Goal: Transaction & Acquisition: Purchase product/service

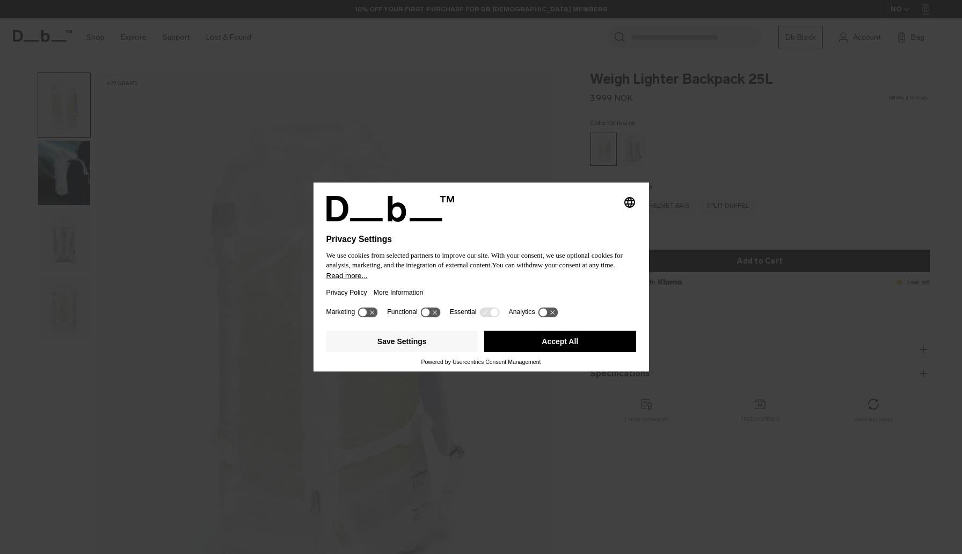
click at [559, 345] on button "Accept All" at bounding box center [560, 341] width 152 height 21
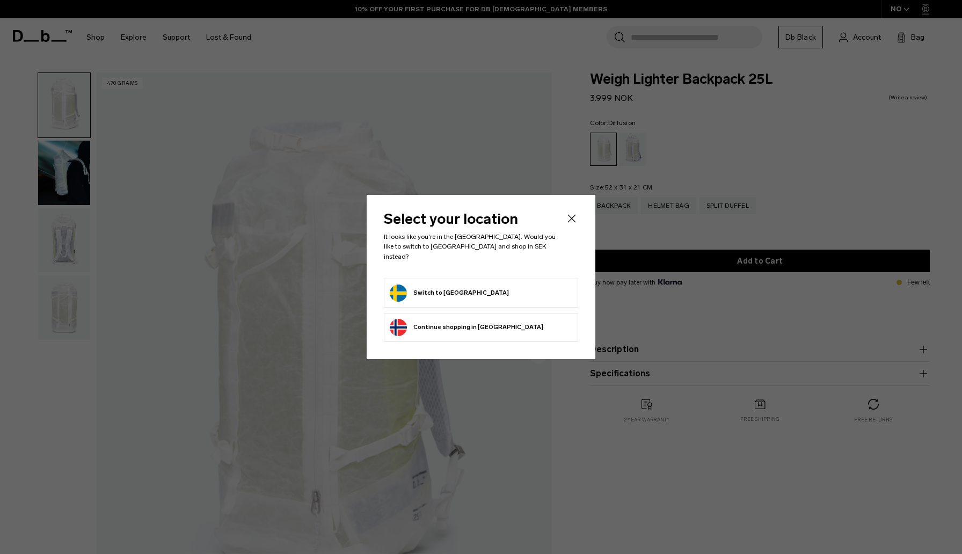
click at [527, 291] on form "Switch to [GEOGRAPHIC_DATA]" at bounding box center [481, 293] width 183 height 17
click at [416, 285] on button "Switch to [GEOGRAPHIC_DATA]" at bounding box center [449, 293] width 119 height 17
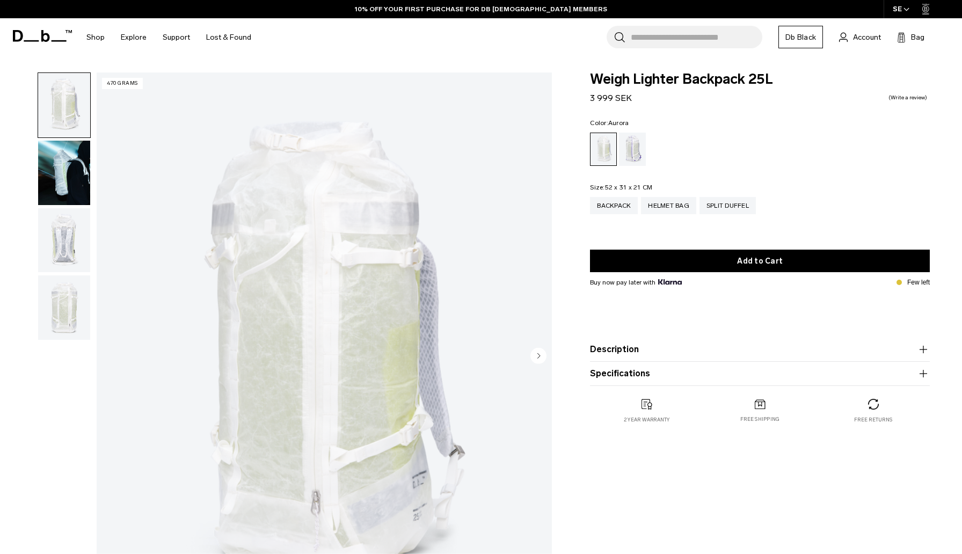
click at [637, 155] on div "Aurora" at bounding box center [632, 149] width 27 height 33
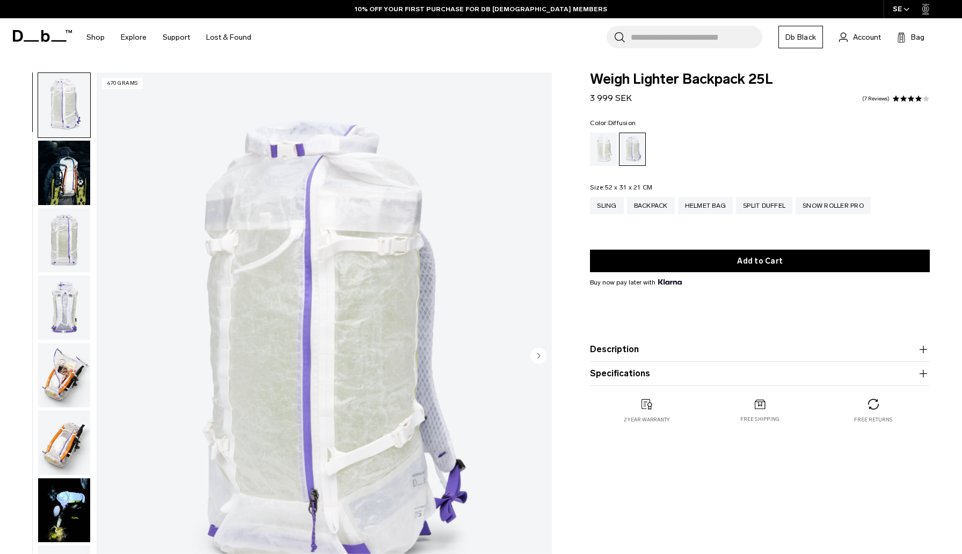
click at [605, 153] on div "Diffusion" at bounding box center [603, 149] width 27 height 33
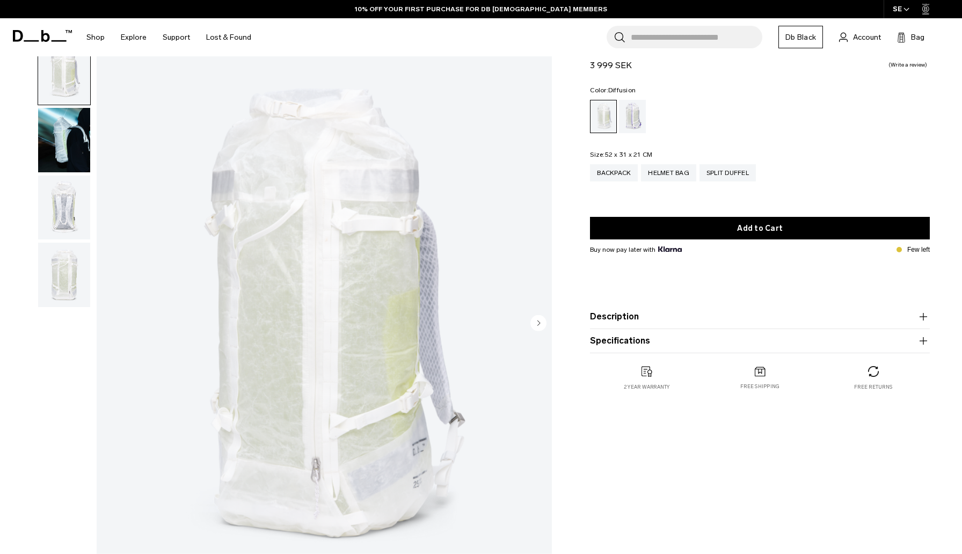
scroll to position [37, 0]
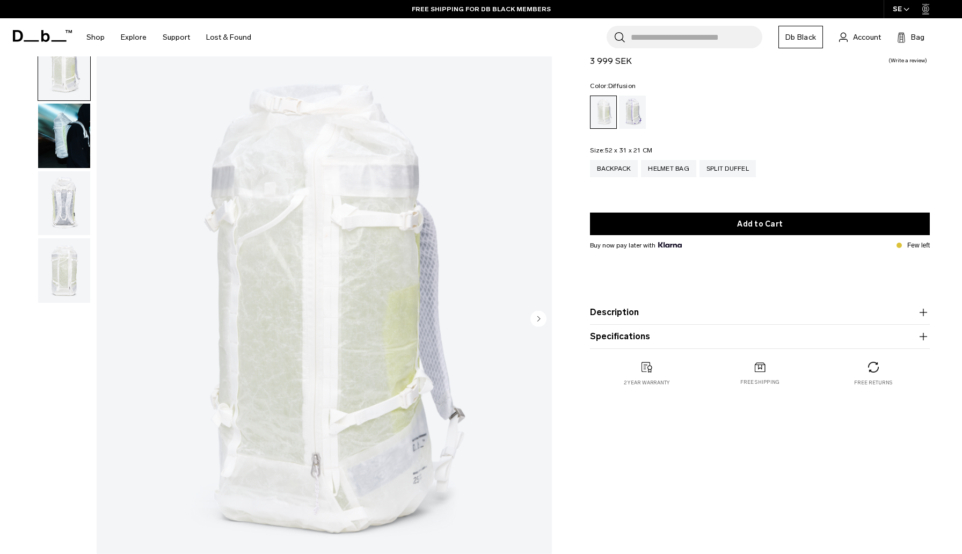
click at [629, 316] on button "Description" at bounding box center [760, 312] width 340 height 13
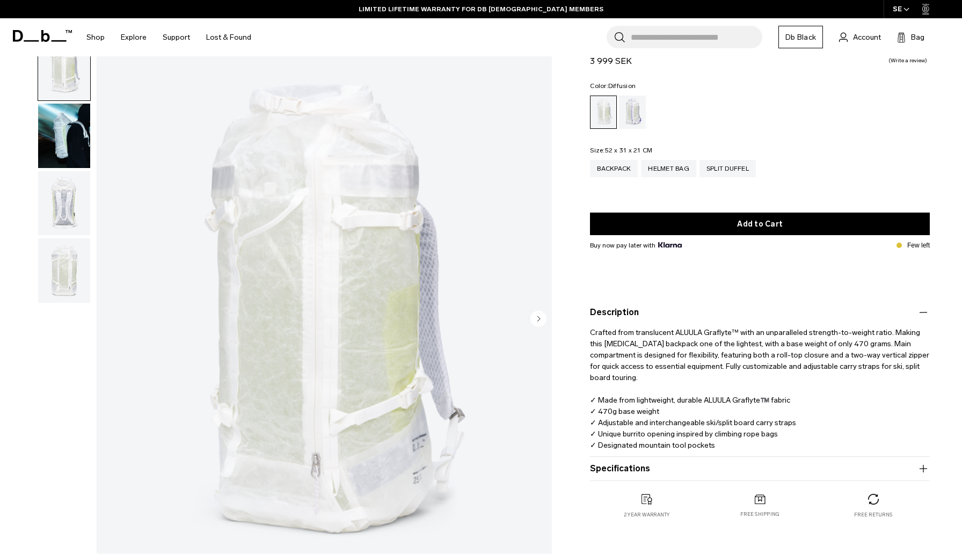
click at [639, 467] on button "Specifications" at bounding box center [760, 468] width 340 height 13
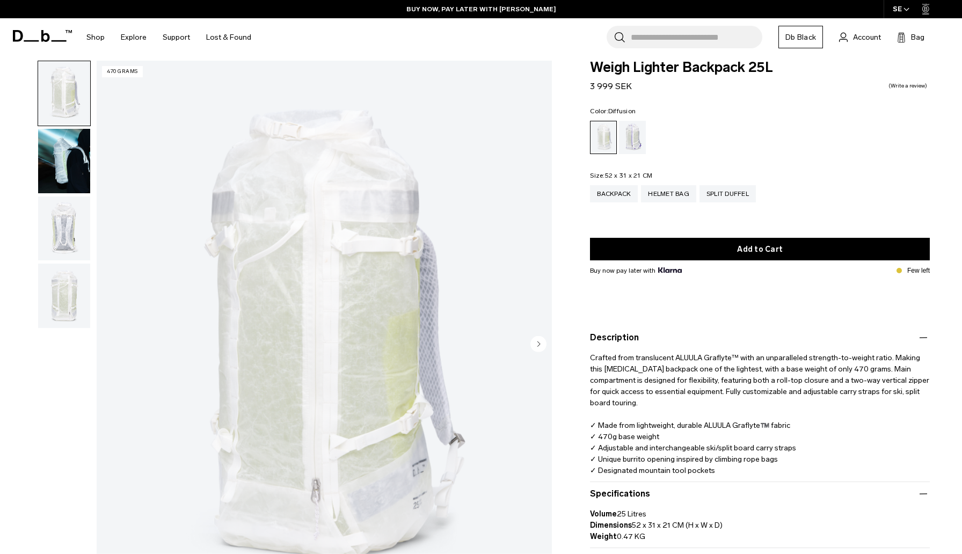
scroll to position [0, 0]
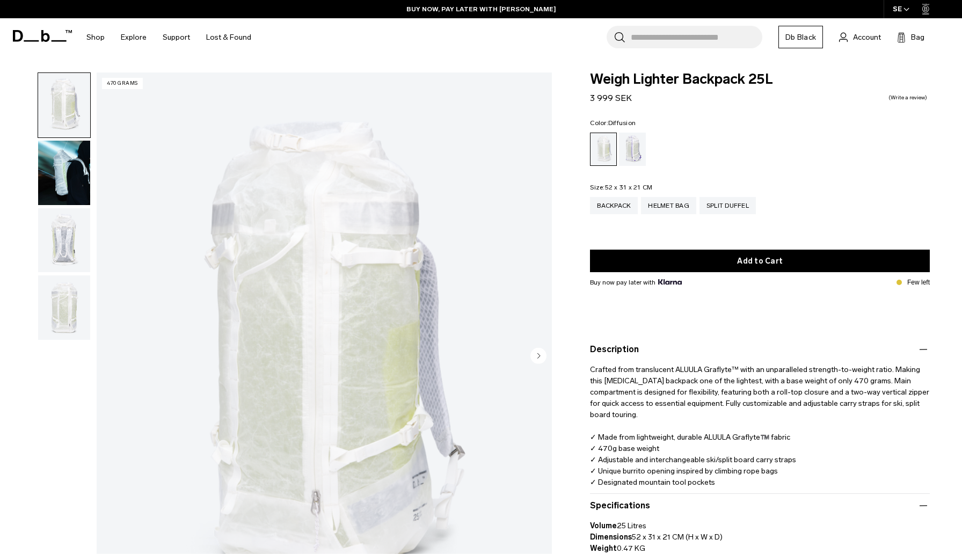
click at [65, 181] on img "button" at bounding box center [64, 173] width 52 height 64
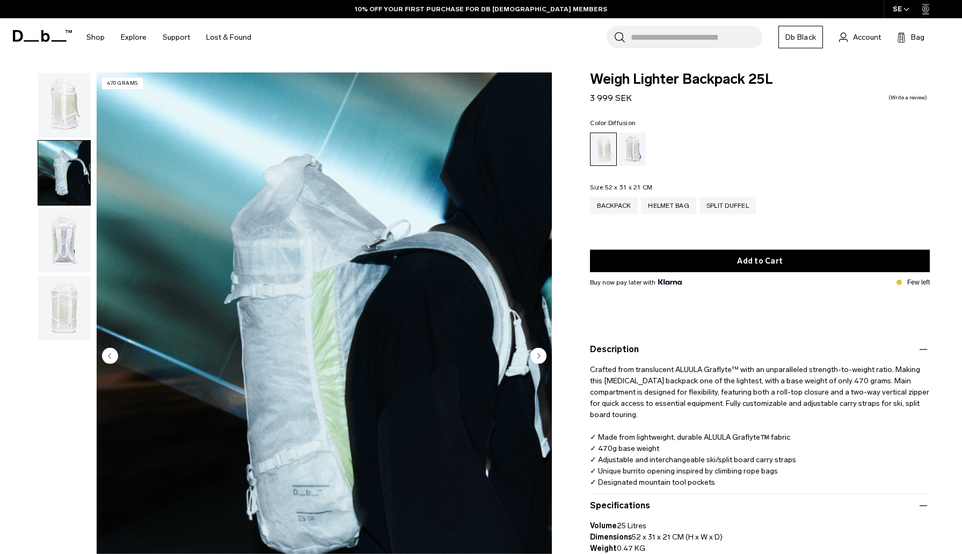
click at [67, 237] on img "button" at bounding box center [64, 240] width 52 height 64
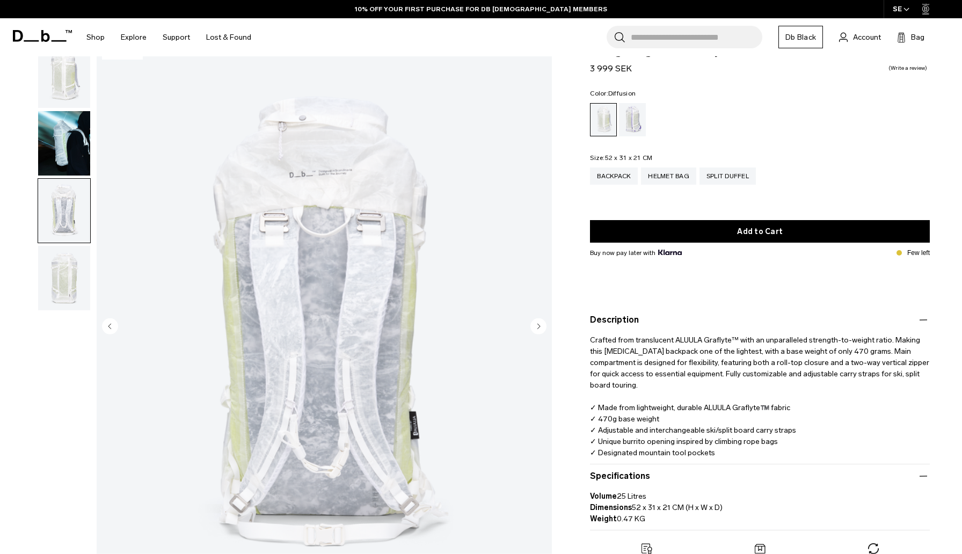
scroll to position [42, 0]
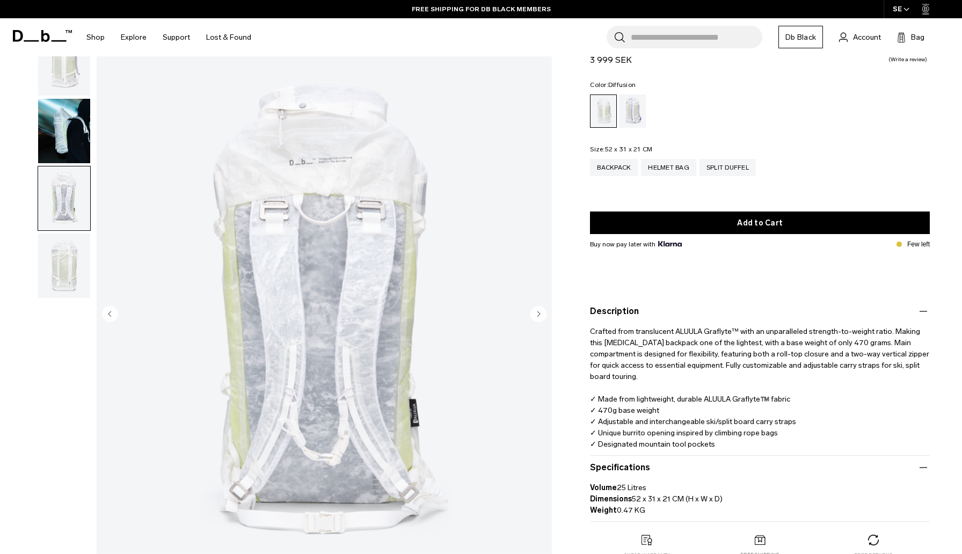
click at [317, 405] on img "3 / 4" at bounding box center [324, 315] width 455 height 568
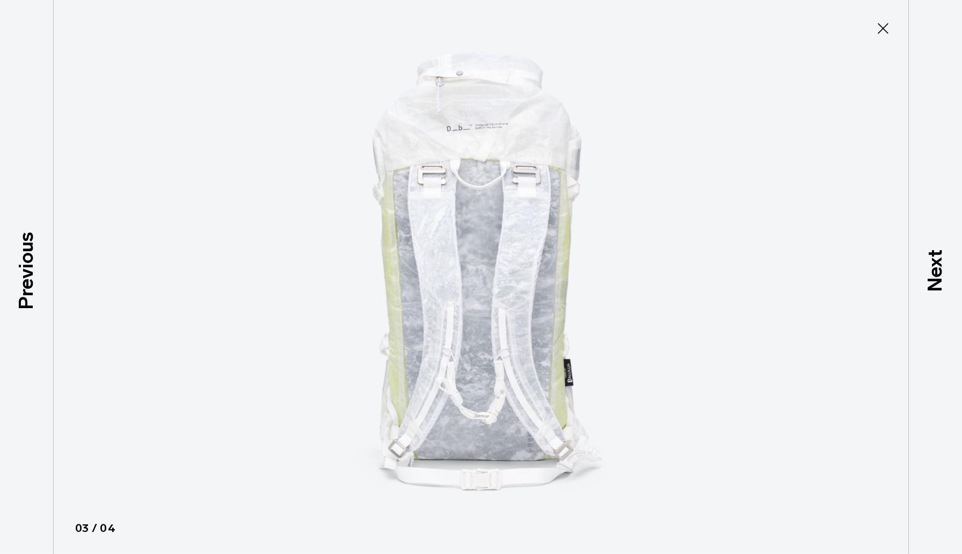
click at [463, 318] on img at bounding box center [480, 277] width 483 height 554
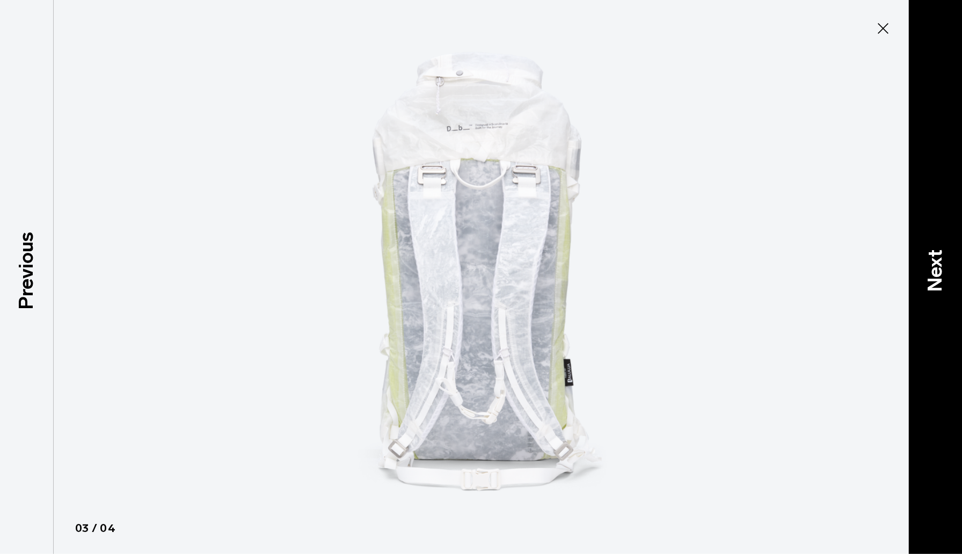
click at [939, 272] on p "Next" at bounding box center [935, 270] width 29 height 42
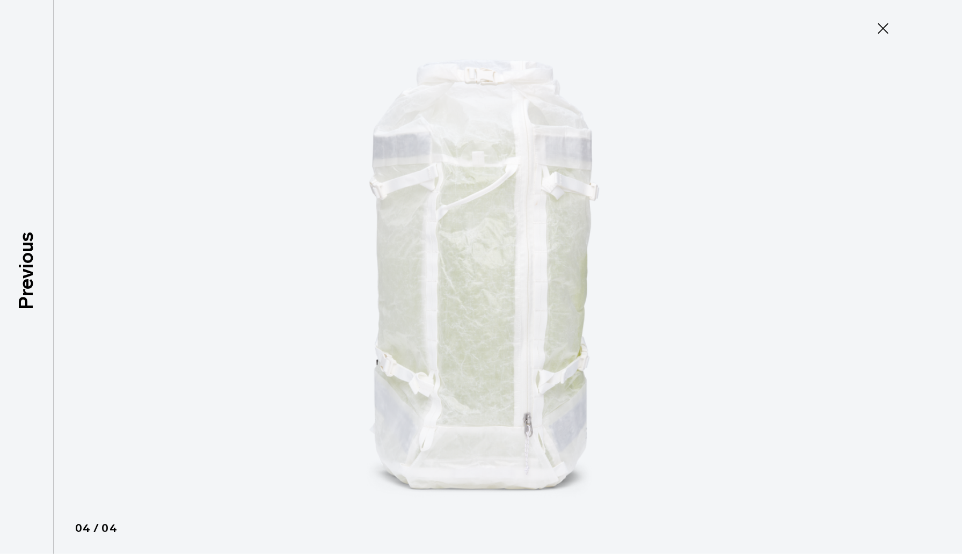
click at [939, 272] on div at bounding box center [481, 277] width 962 height 554
click at [882, 25] on icon at bounding box center [882, 28] width 17 height 17
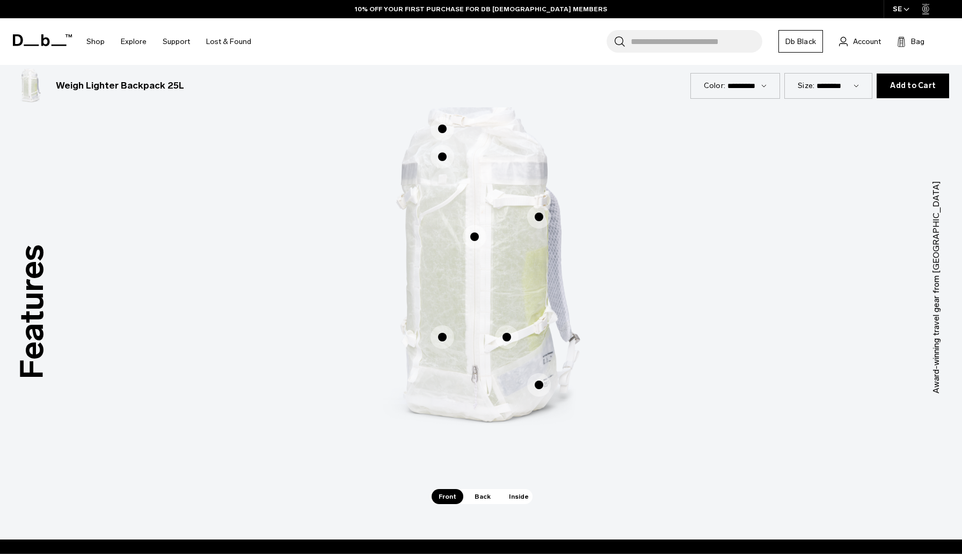
scroll to position [636, 0]
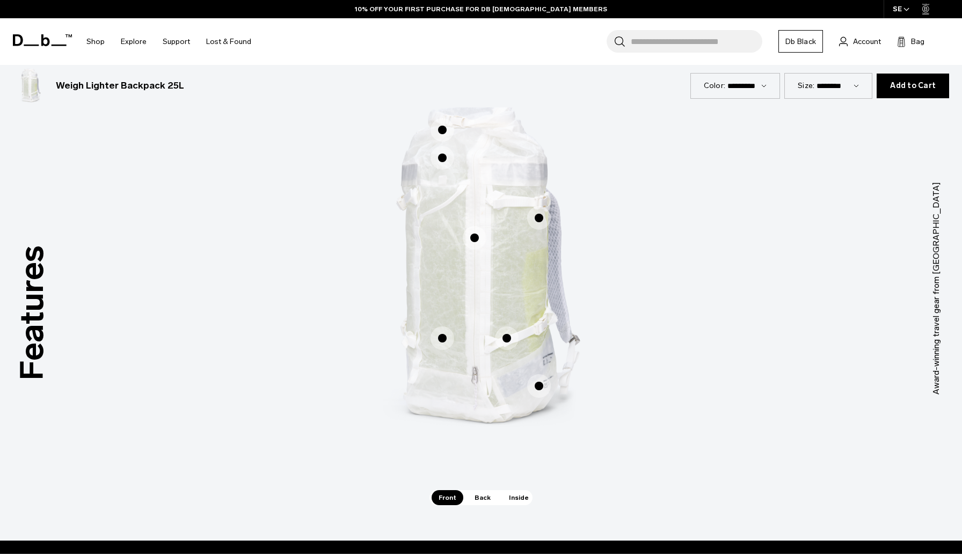
click at [507, 338] on span "1 / 3" at bounding box center [507, 338] width 24 height 24
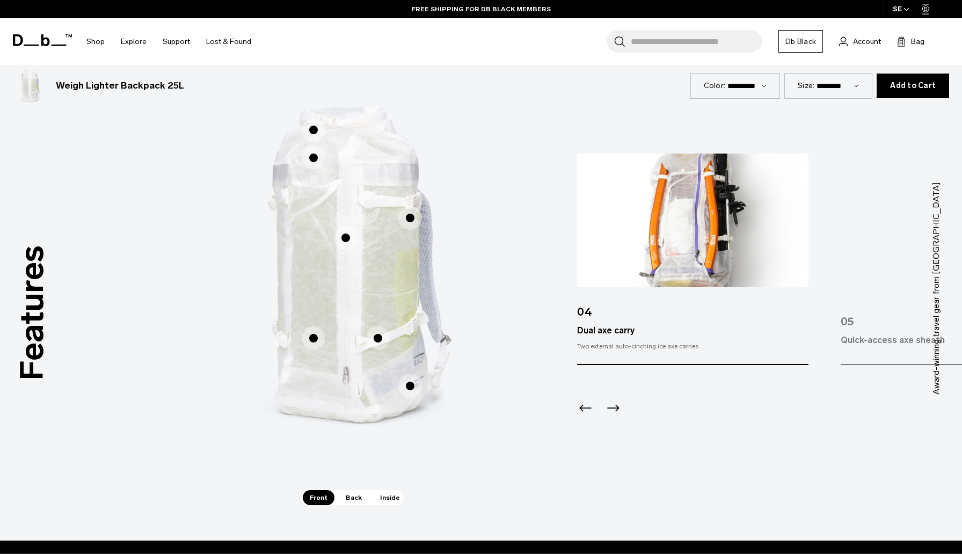
click at [410, 384] on span "1 / 3" at bounding box center [410, 386] width 24 height 24
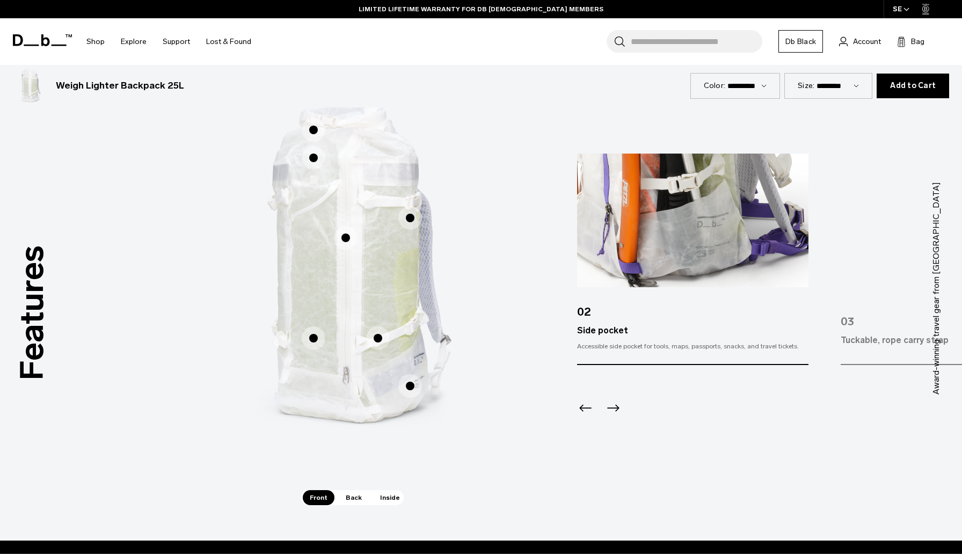
click at [351, 500] on span "Back" at bounding box center [354, 497] width 30 height 15
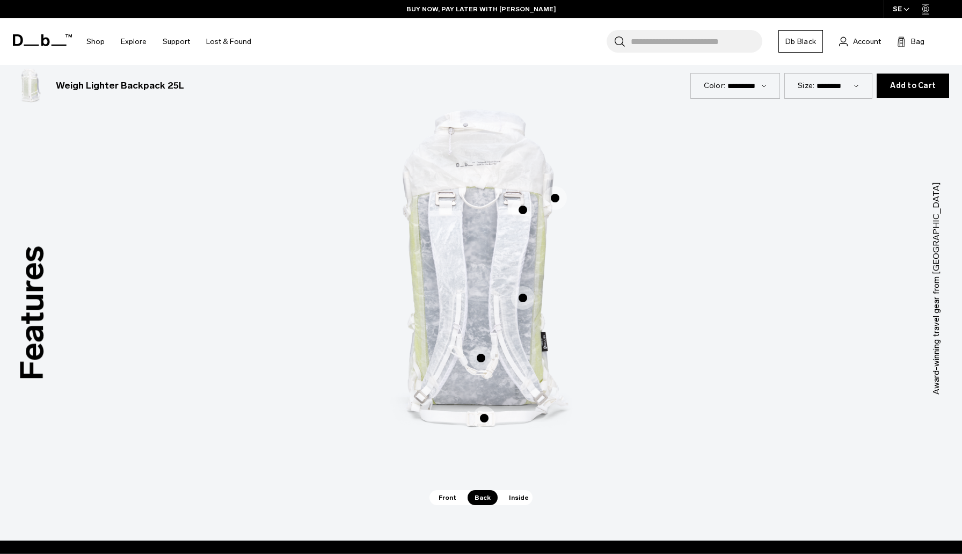
click at [482, 355] on span "2 / 3" at bounding box center [481, 358] width 24 height 24
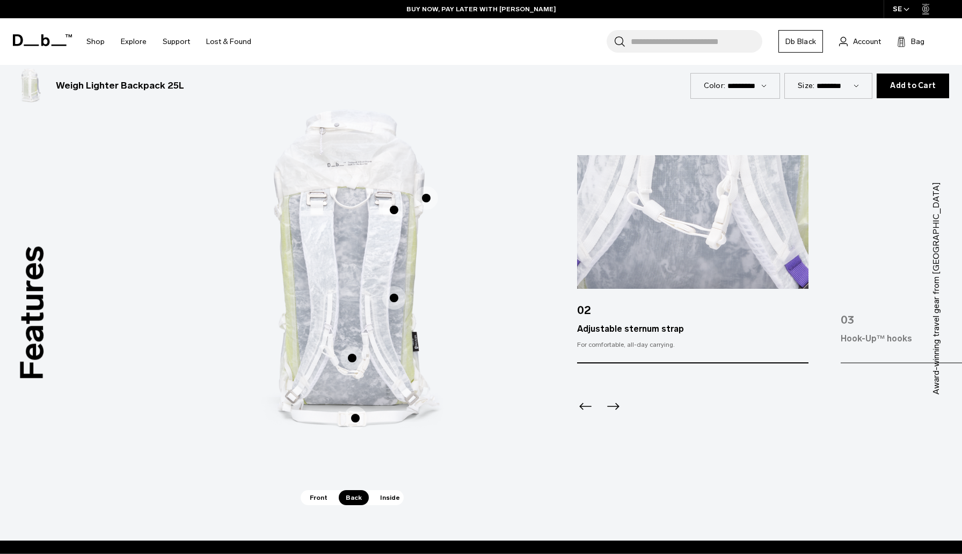
click at [397, 297] on span "2 / 3" at bounding box center [394, 298] width 24 height 24
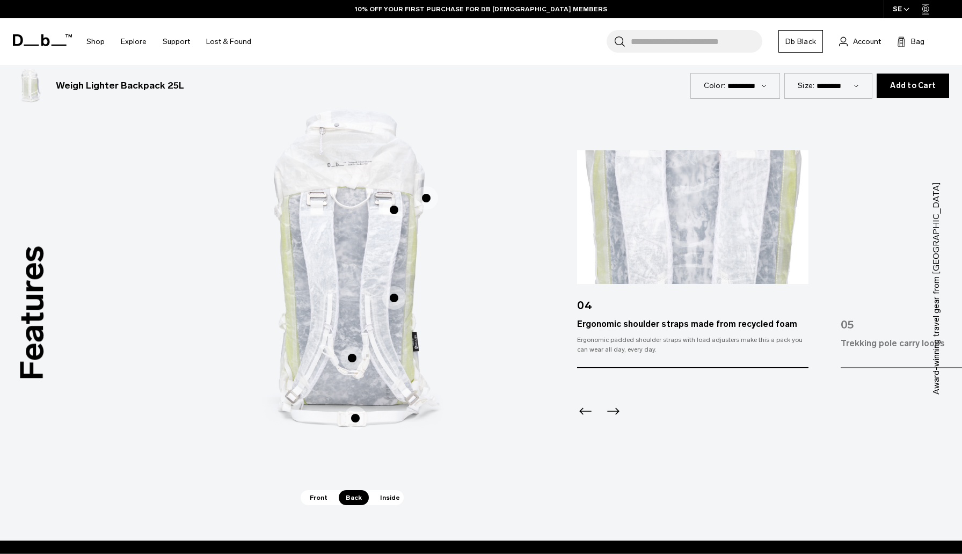
click at [395, 209] on span "2 / 3" at bounding box center [394, 210] width 24 height 24
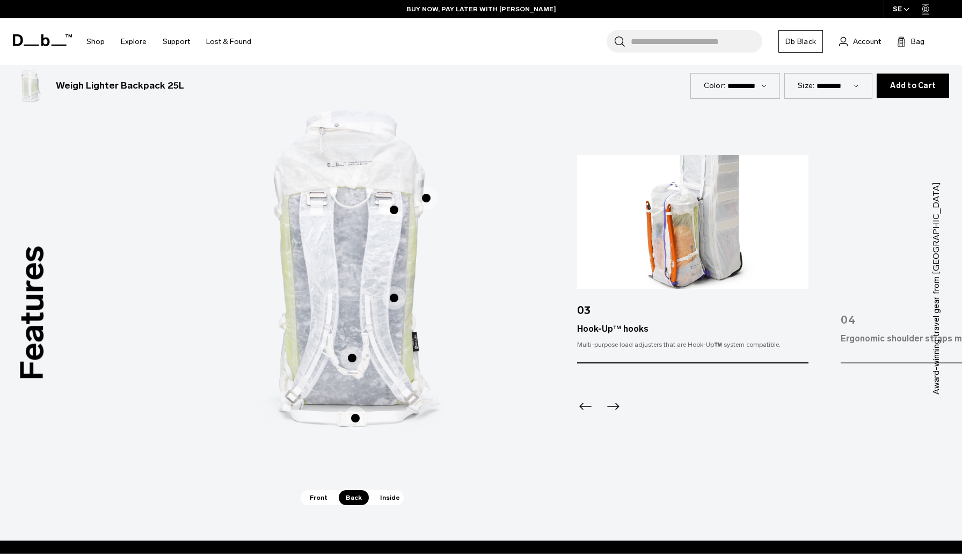
click at [424, 198] on span "2 / 3" at bounding box center [426, 198] width 24 height 24
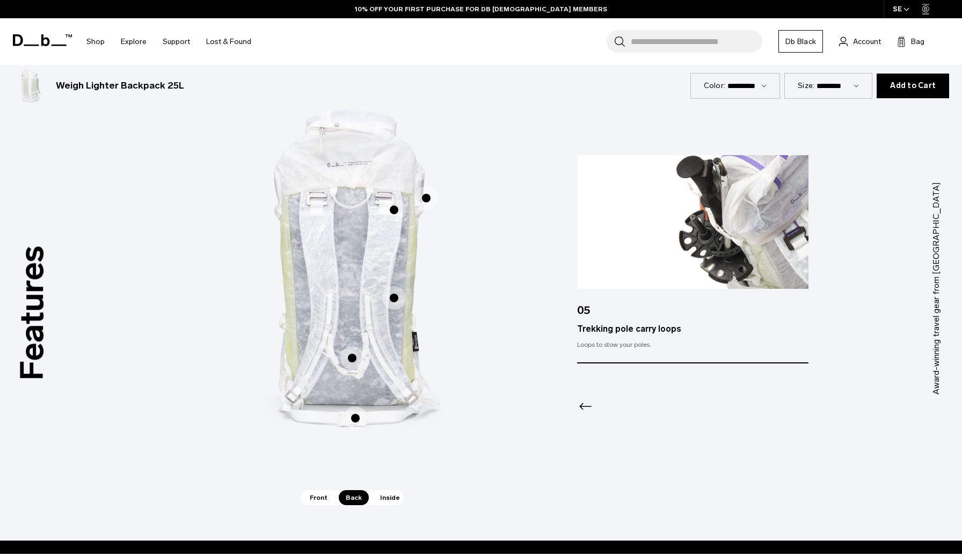
click at [393, 297] on span "2 / 3" at bounding box center [394, 298] width 24 height 24
click at [390, 499] on span "Inside" at bounding box center [390, 497] width 34 height 15
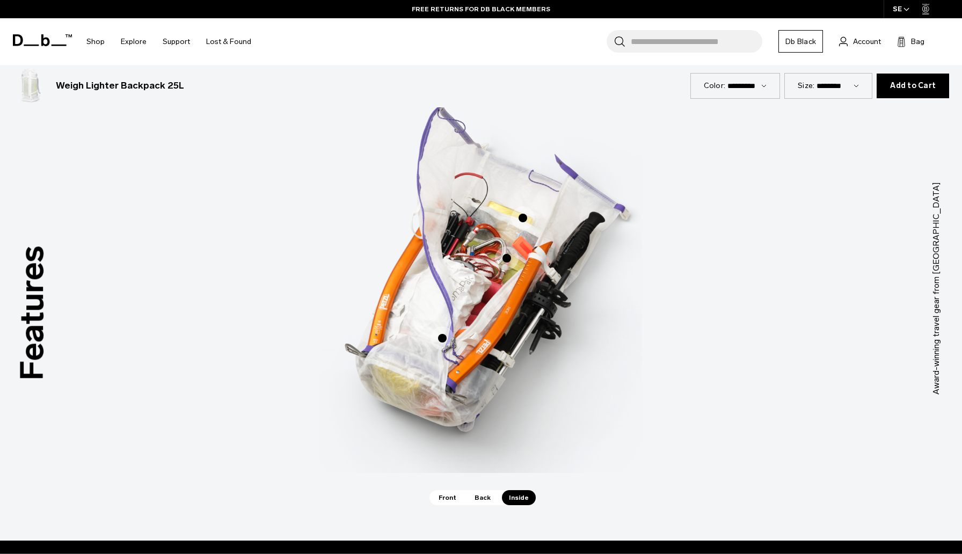
click at [441, 339] on span "3 / 3" at bounding box center [443, 338] width 24 height 24
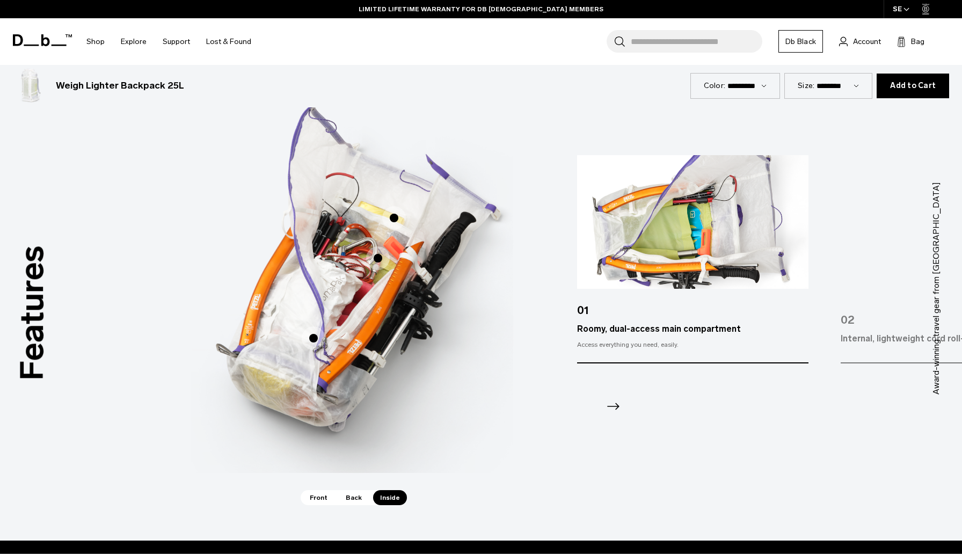
click at [393, 217] on span "3 / 3" at bounding box center [394, 218] width 24 height 24
